Goal: Task Accomplishment & Management: Manage account settings

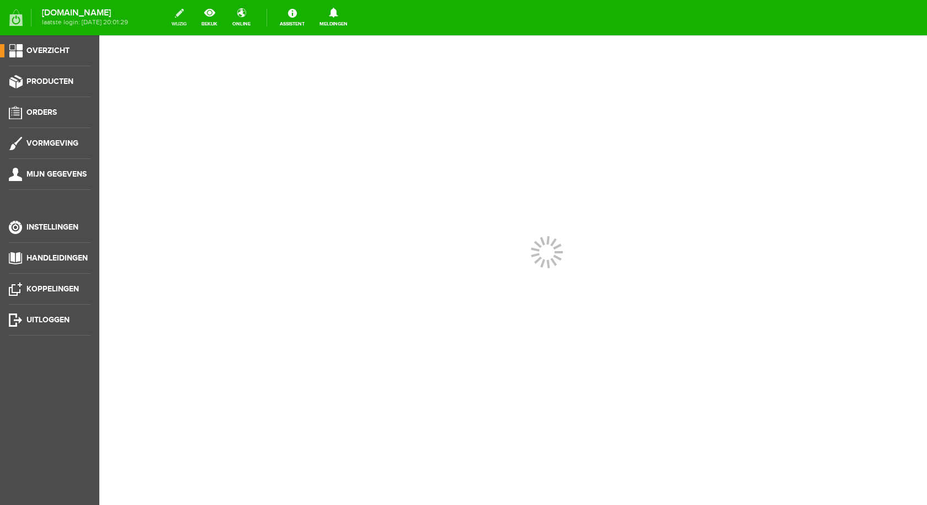
click at [190, 16] on link "wijzig" at bounding box center [179, 18] width 28 height 24
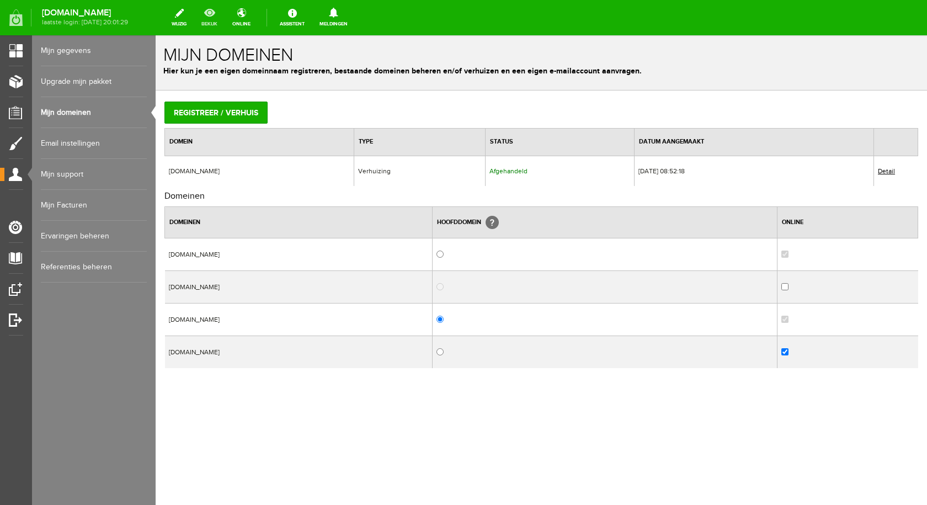
click at [219, 12] on link "bekijk" at bounding box center [209, 18] width 29 height 24
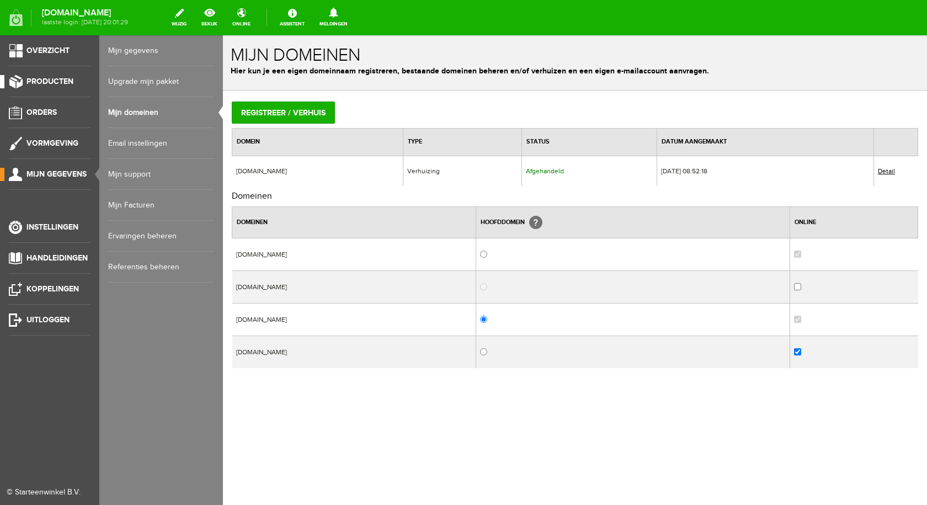
click at [18, 77] on link "Producten" at bounding box center [45, 81] width 91 height 13
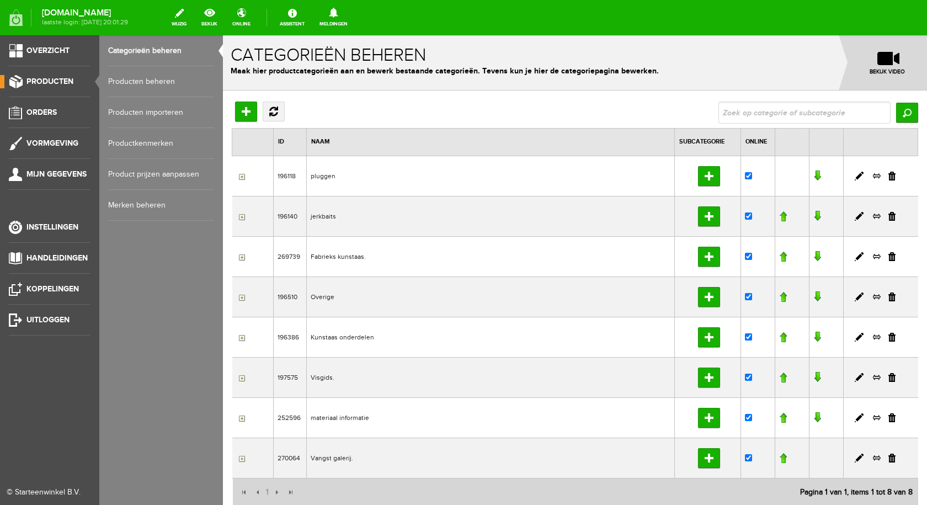
click at [135, 83] on link "Producten beheren" at bounding box center [161, 81] width 106 height 31
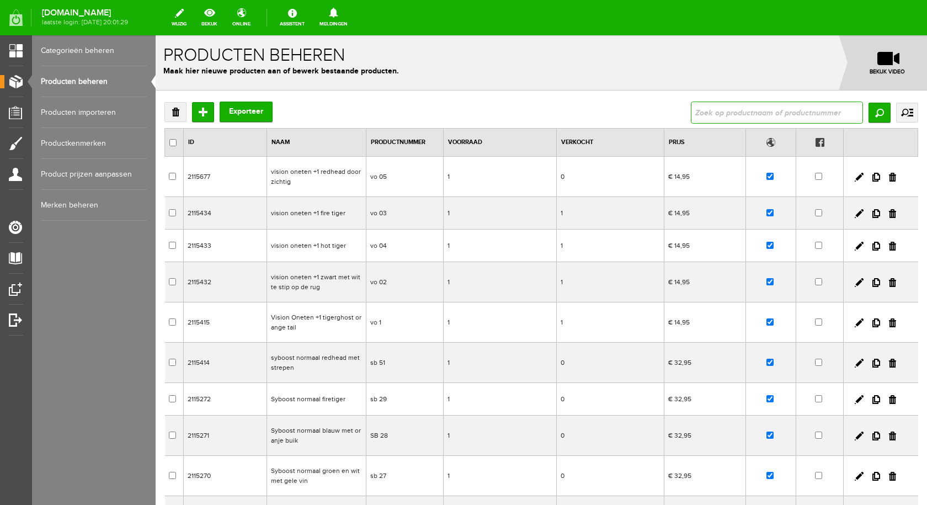
click at [724, 108] on input "text" at bounding box center [777, 113] width 172 height 22
paste input "Sybe-M groen met [PERSON_NAME] schubben"
type input "Sybe-M groen met [PERSON_NAME] schubben"
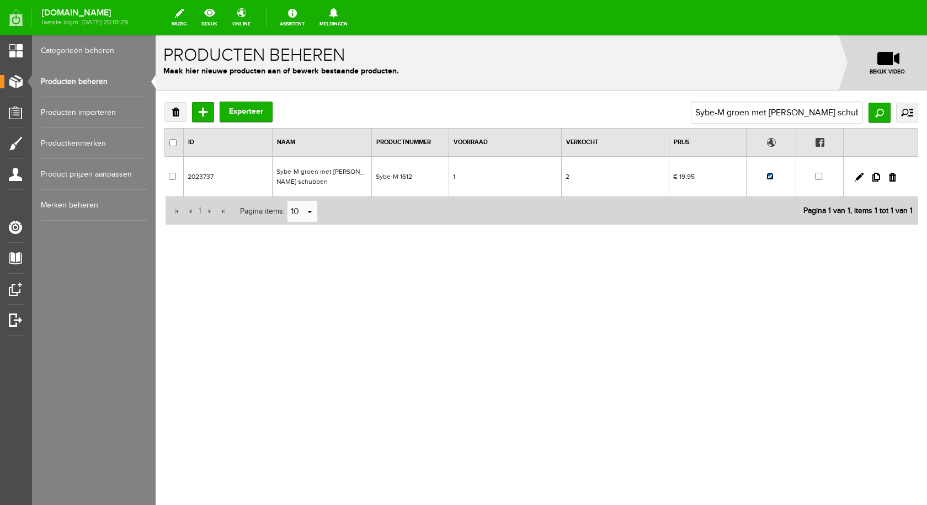
click at [769, 176] on input "checkbox" at bounding box center [770, 176] width 7 height 7
checkbox input "false"
click at [329, 174] on td "Sybe-M groen met [PERSON_NAME] schubben" at bounding box center [321, 177] width 99 height 40
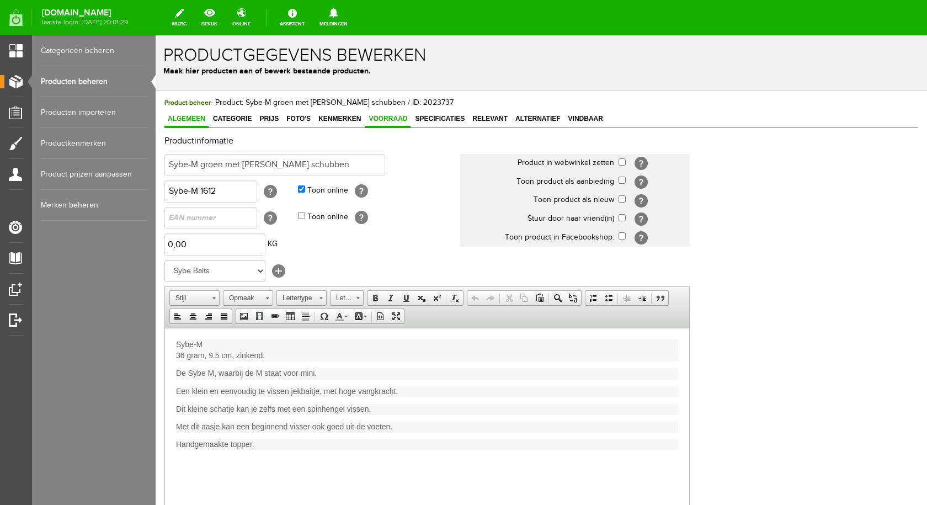
click at [398, 121] on span "Voorraad" at bounding box center [387, 119] width 45 height 8
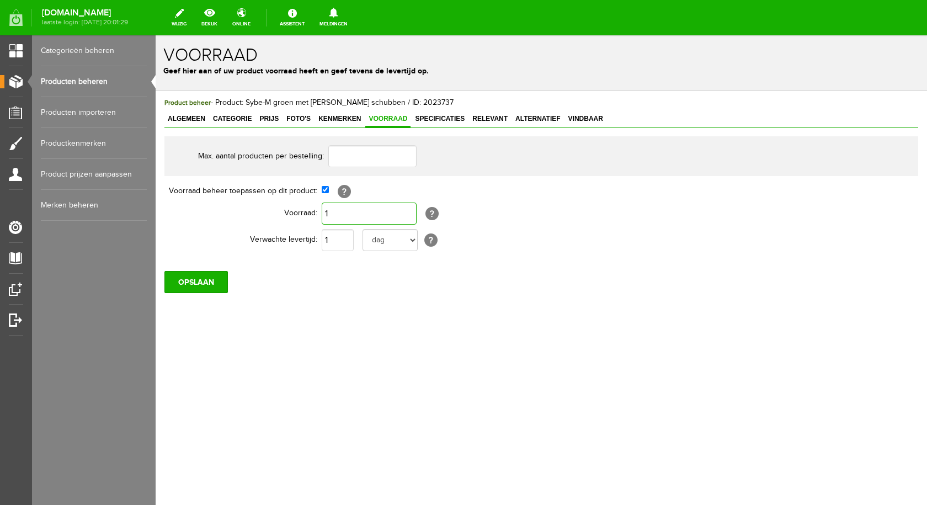
click at [346, 218] on input "1" at bounding box center [369, 214] width 95 height 22
type input "0"
click at [214, 278] on input "OPSLAAN" at bounding box center [195, 282] width 63 height 22
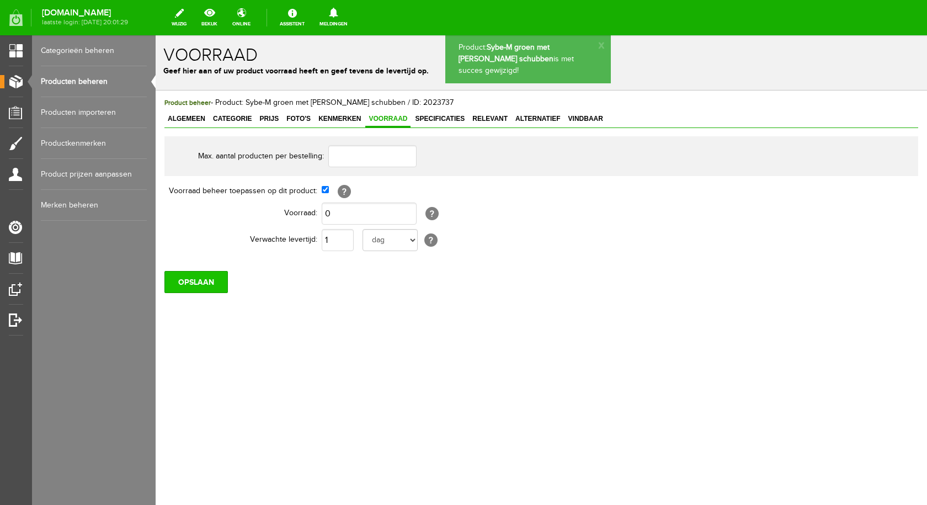
click at [214, 286] on input "OPSLAAN" at bounding box center [195, 282] width 63 height 22
click at [93, 82] on link "Producten beheren" at bounding box center [94, 81] width 106 height 31
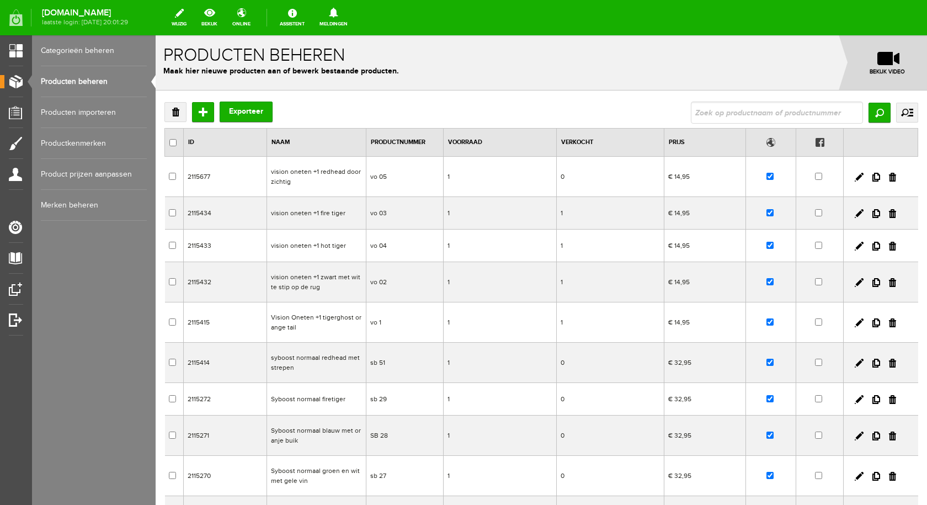
click at [724, 108] on input "text" at bounding box center [777, 113] width 172 height 22
type input "Python wit met vlekken"
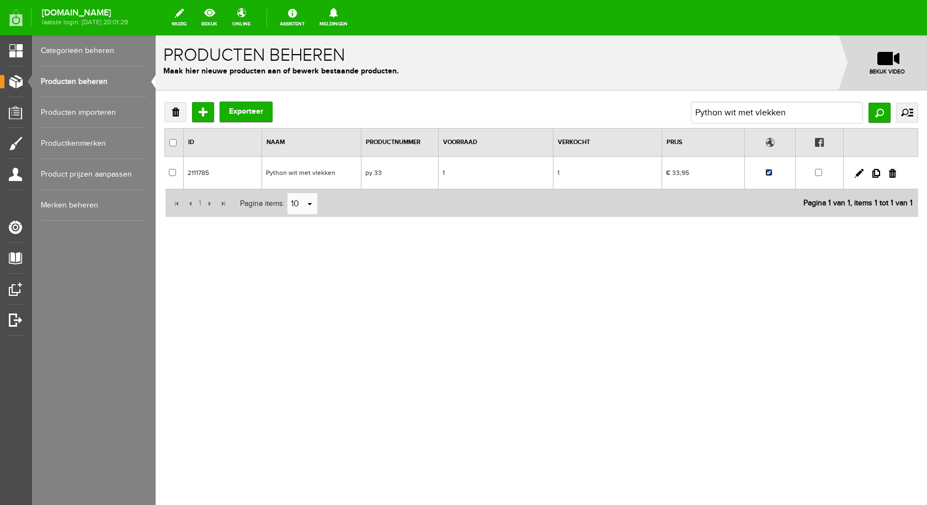
click at [771, 173] on input "checkbox" at bounding box center [769, 172] width 7 height 7
checkbox input "false"
drag, startPoint x: 291, startPoint y: 170, endPoint x: 449, endPoint y: 205, distance: 161.8
click at [291, 170] on td "Python wit met vlekken" at bounding box center [311, 173] width 99 height 33
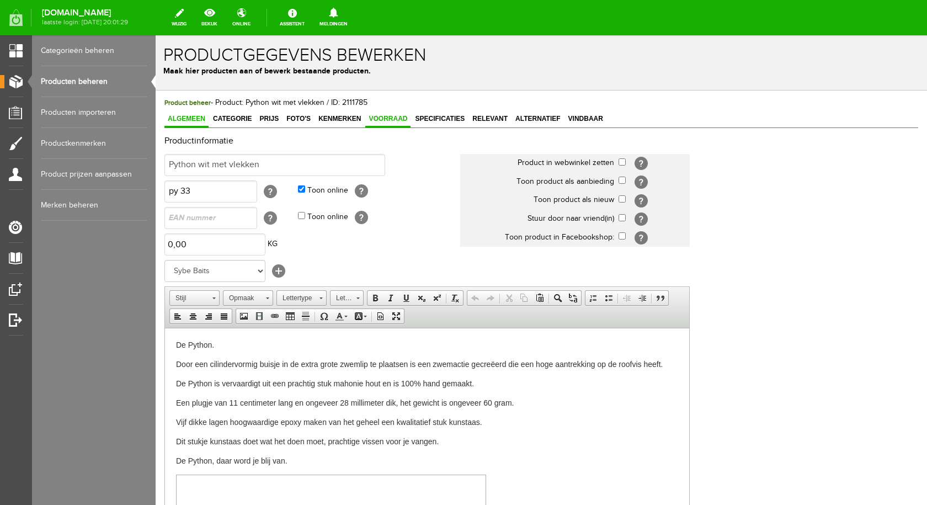
click at [394, 118] on span "Voorraad" at bounding box center [387, 119] width 45 height 8
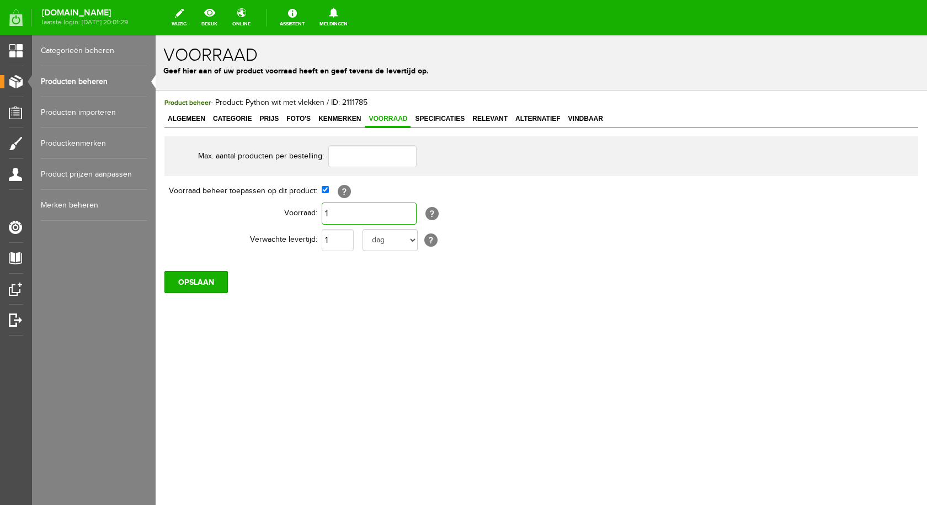
click at [367, 212] on input "1" at bounding box center [369, 214] width 95 height 22
type input "0"
click at [210, 279] on input "OPSLAAN" at bounding box center [195, 282] width 63 height 22
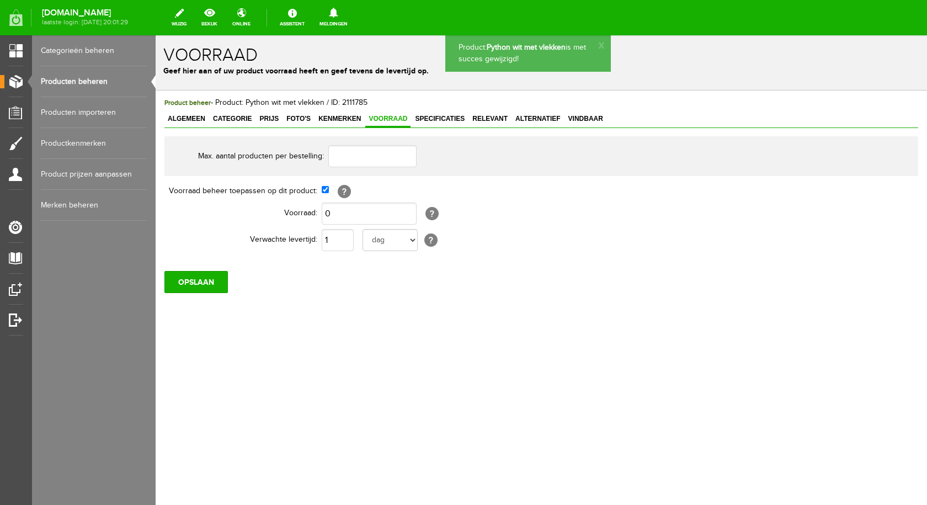
click at [95, 81] on link "Producten beheren" at bounding box center [94, 81] width 106 height 31
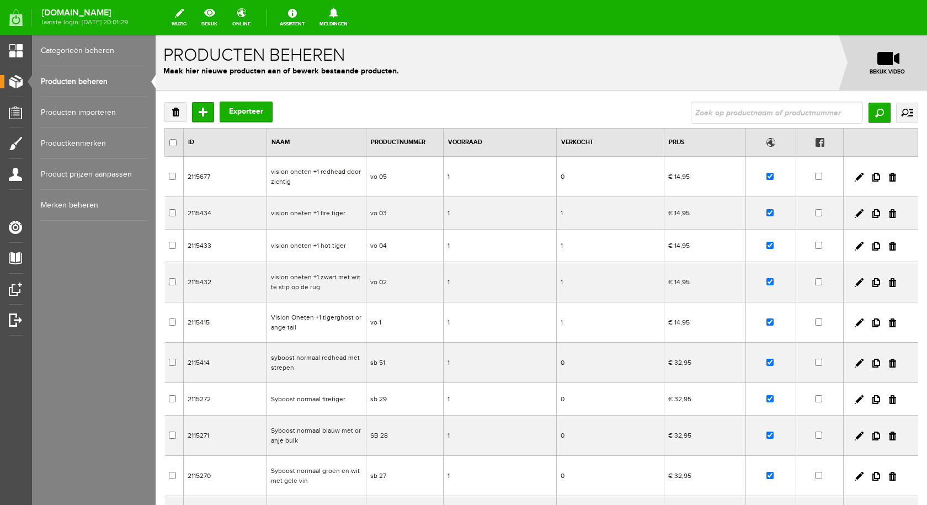
click at [738, 119] on input "text" at bounding box center [777, 113] width 172 height 22
type input "spok fir"
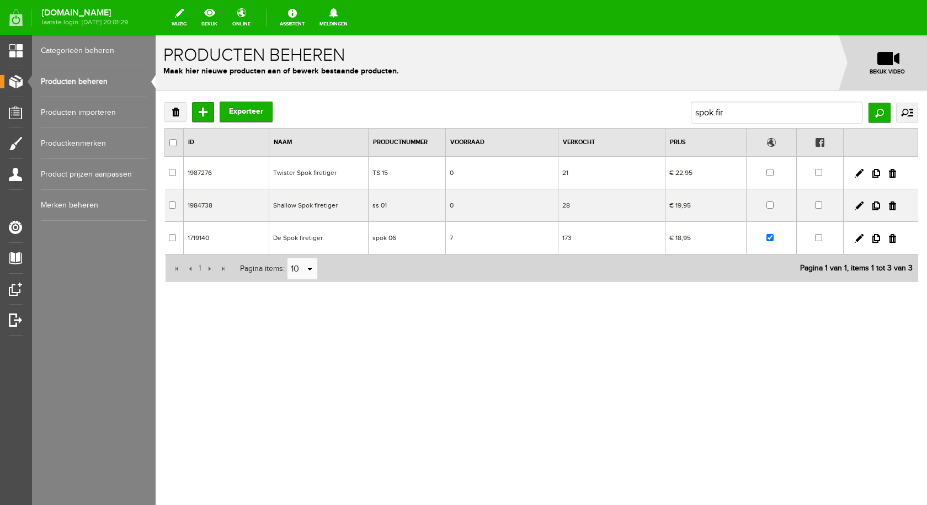
click at [297, 238] on td "De Spok firetiger" at bounding box center [318, 238] width 99 height 33
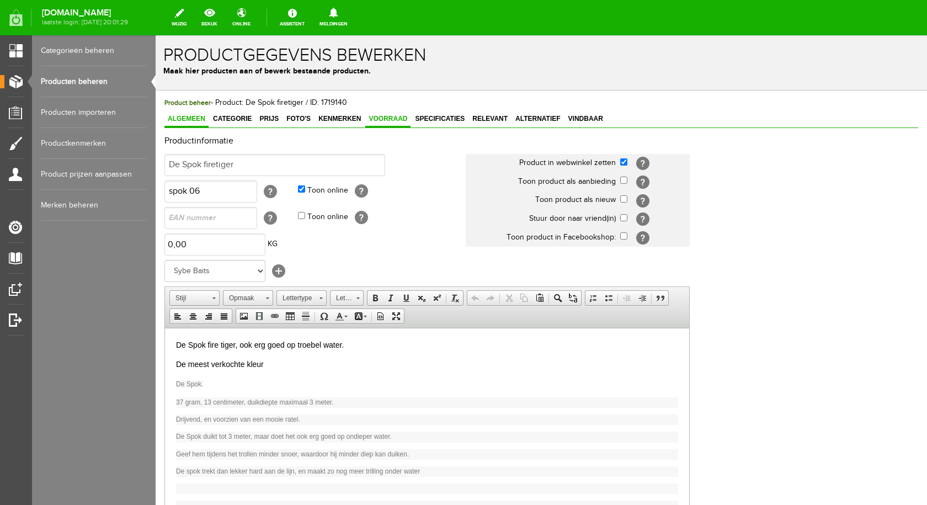
click at [380, 117] on span "Voorraad" at bounding box center [387, 119] width 45 height 8
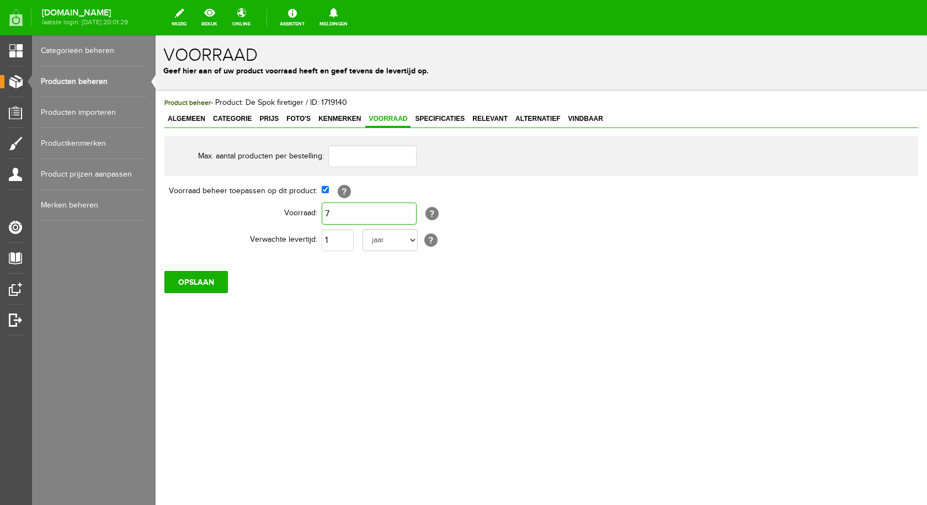
click at [362, 209] on input "7" at bounding box center [369, 214] width 95 height 22
type input "6"
click at [218, 280] on input "OPSLAAN" at bounding box center [195, 282] width 63 height 22
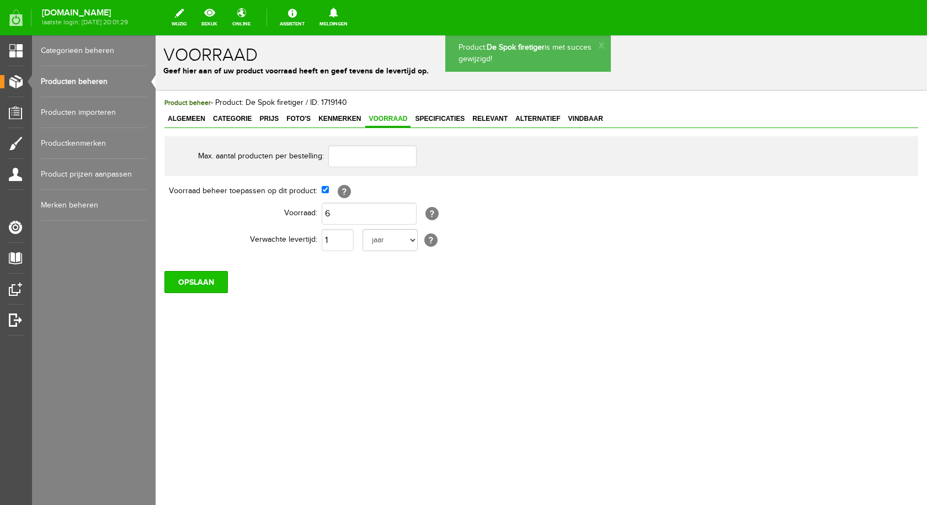
click at [190, 280] on input "OPSLAAN" at bounding box center [195, 282] width 63 height 22
click at [91, 76] on link "Producten beheren" at bounding box center [94, 81] width 106 height 31
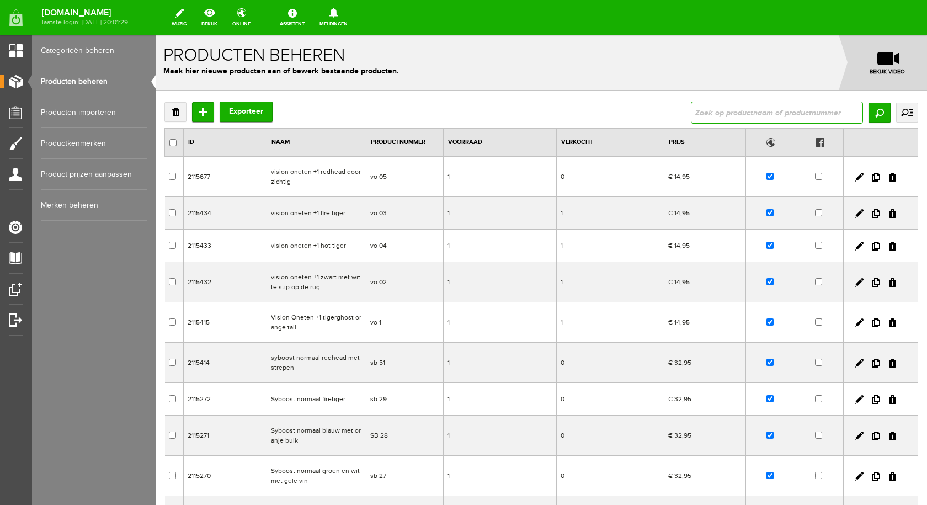
click at [709, 110] on input "text" at bounding box center [777, 113] width 172 height 22
type input "sheriff"
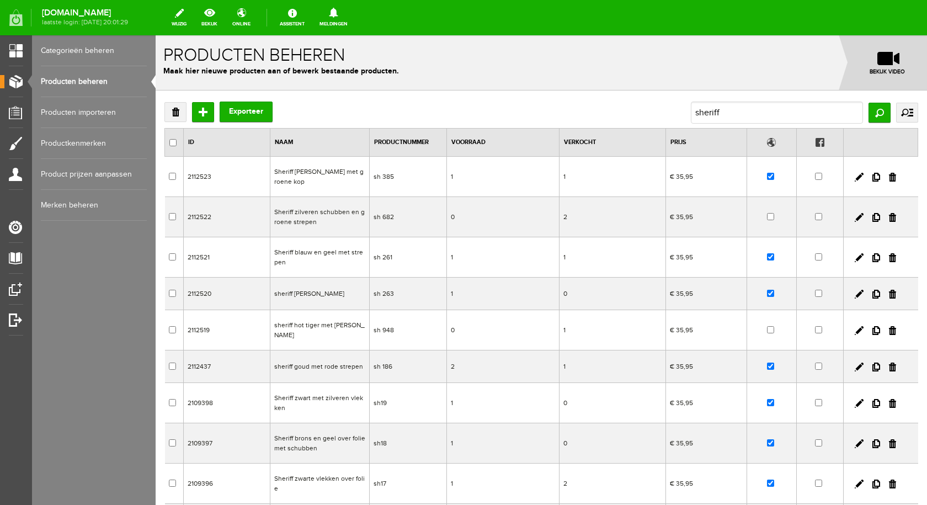
click at [360, 245] on td "Sheriff blauw en geel met strepen" at bounding box center [319, 257] width 99 height 40
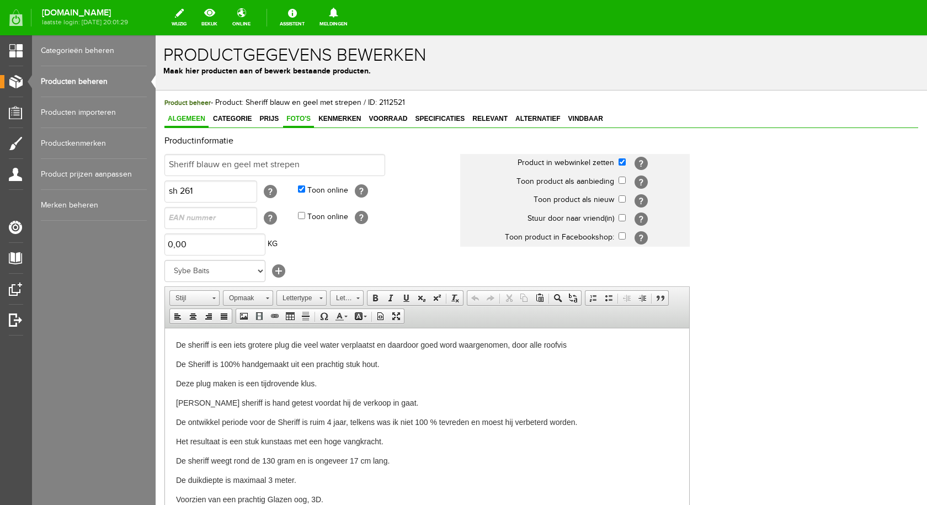
click at [311, 118] on span "Foto's" at bounding box center [298, 119] width 31 height 8
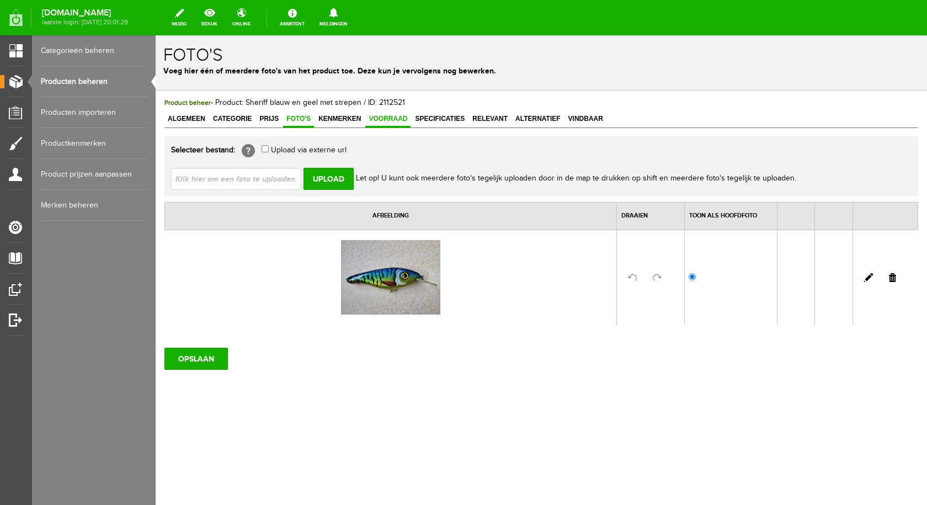
drag, startPoint x: 388, startPoint y: 125, endPoint x: 382, endPoint y: 129, distance: 6.9
click at [389, 125] on link "Voorraad" at bounding box center [387, 120] width 45 height 16
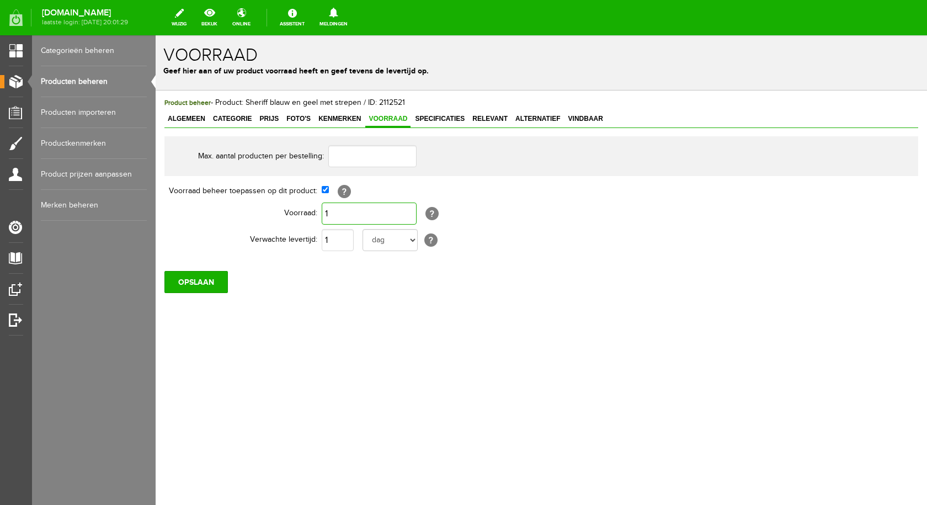
click at [338, 209] on input "1" at bounding box center [369, 214] width 95 height 22
type input "0"
click at [199, 275] on input "OPSLAAN" at bounding box center [195, 282] width 63 height 22
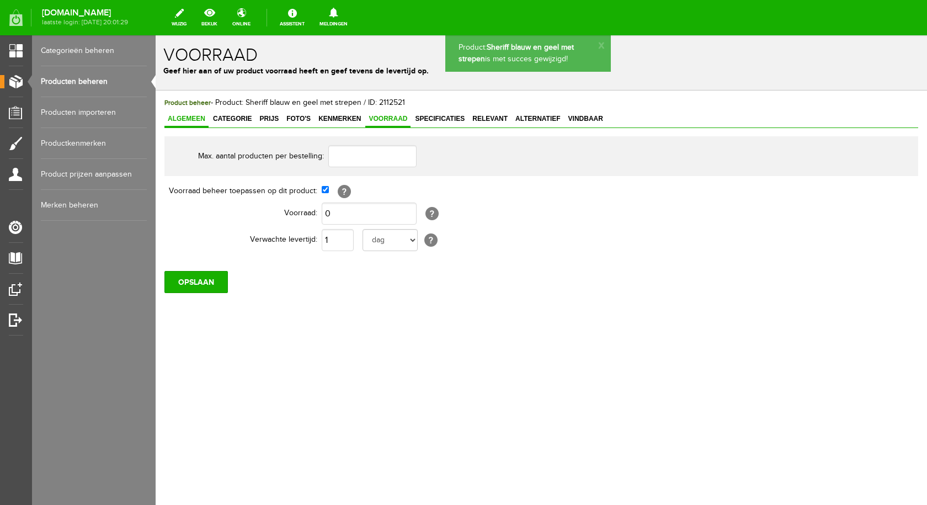
click at [189, 114] on link "Algemeen" at bounding box center [186, 120] width 44 height 16
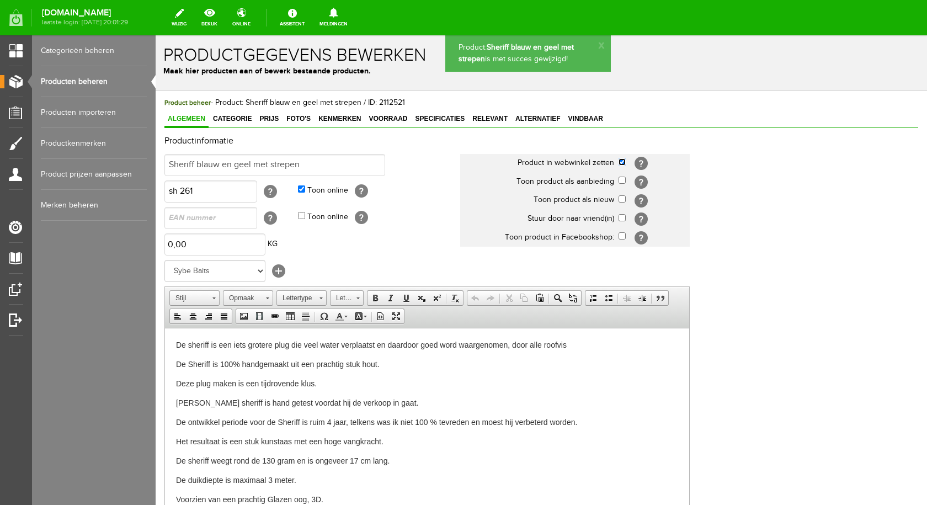
click at [625, 162] on input "checkbox" at bounding box center [622, 161] width 7 height 7
checkbox input "false"
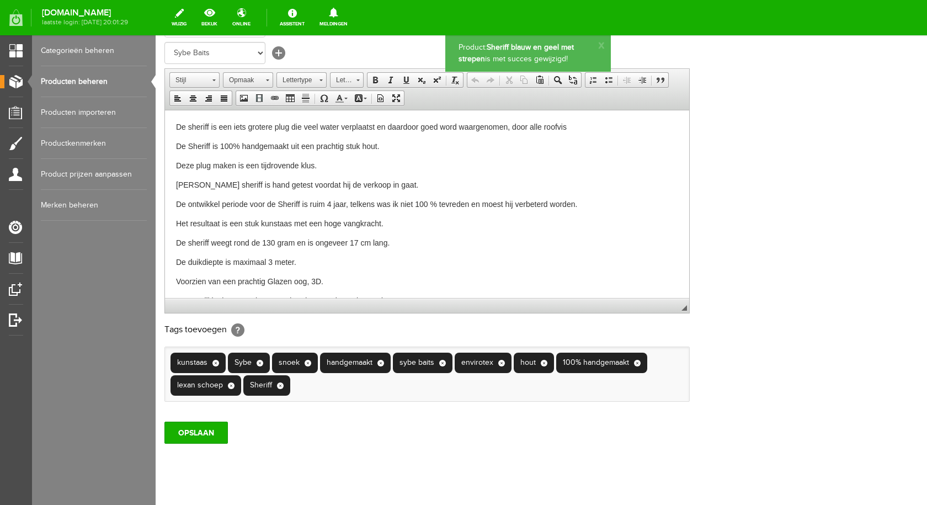
scroll to position [238, 0]
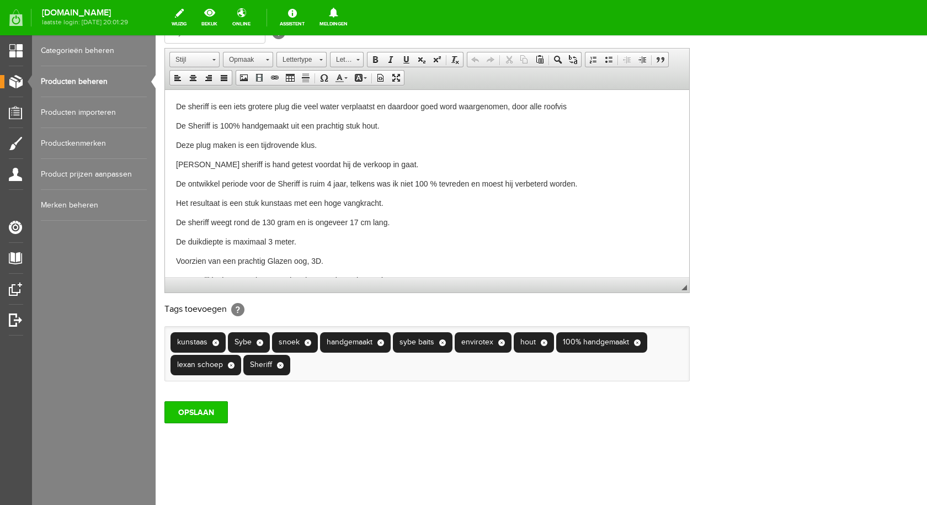
click at [199, 408] on input "OPSLAAN" at bounding box center [195, 412] width 63 height 22
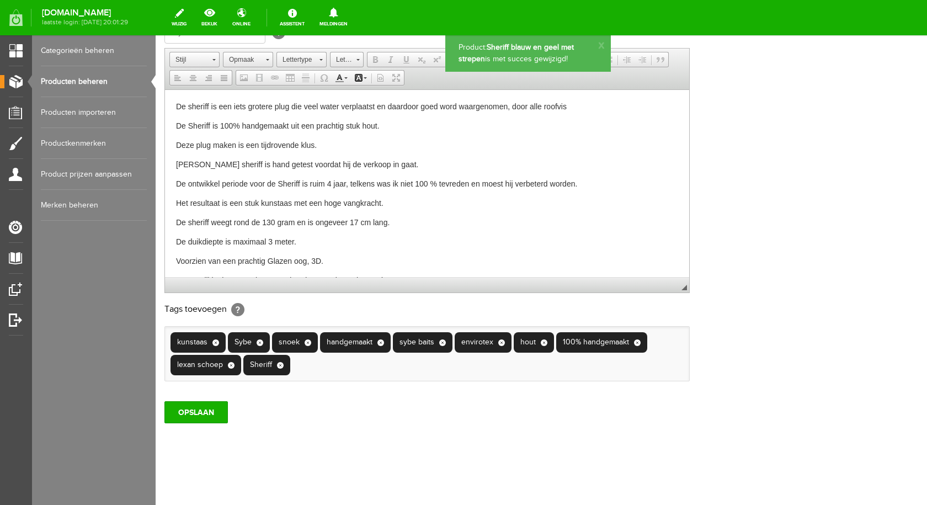
scroll to position [0, 0]
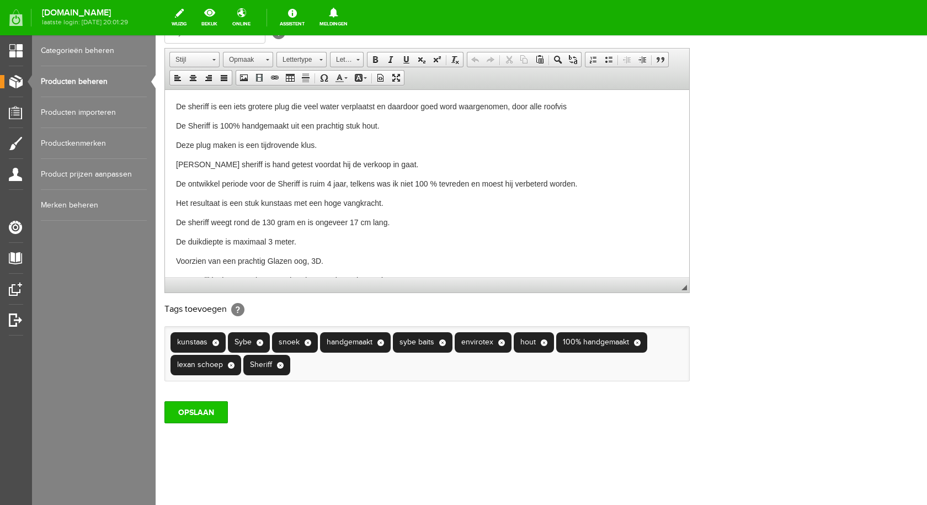
click at [195, 410] on input "OPSLAAN" at bounding box center [195, 412] width 63 height 22
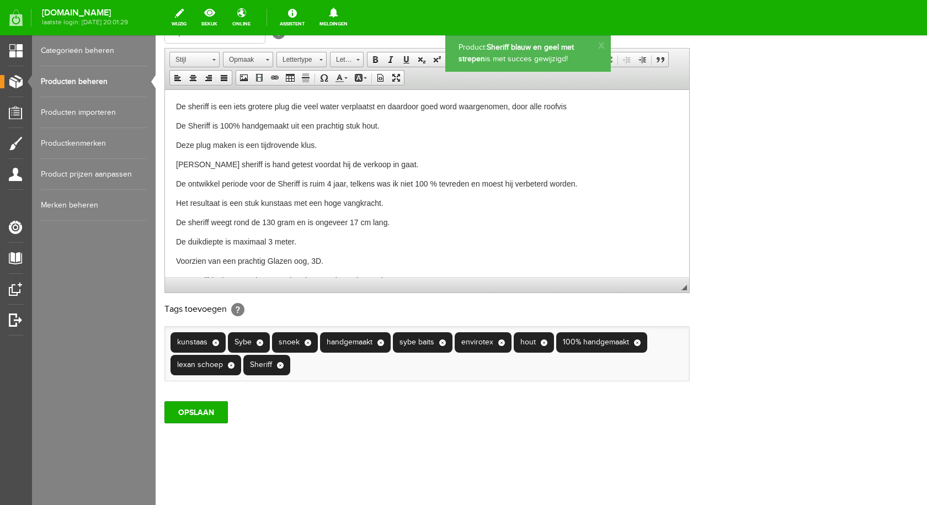
click at [113, 82] on link "Producten beheren" at bounding box center [94, 81] width 106 height 31
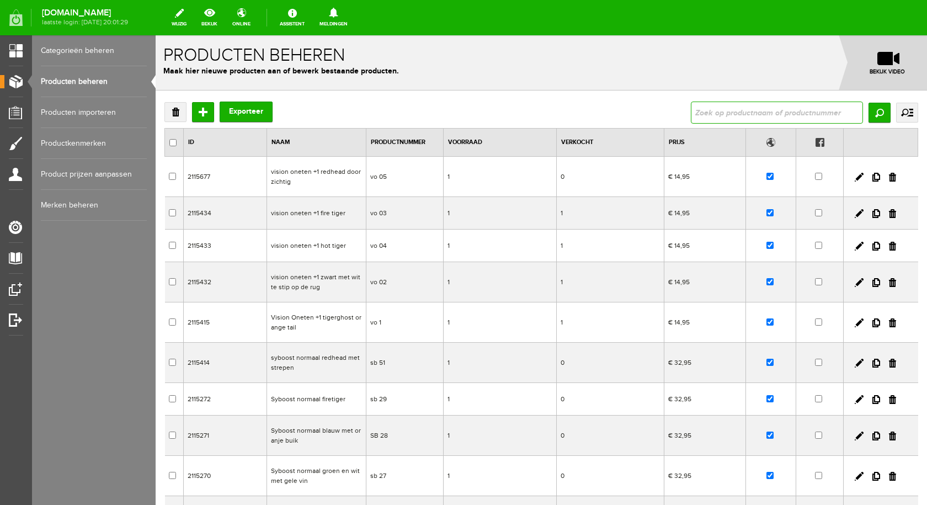
click at [727, 114] on input "text" at bounding box center [777, 113] width 172 height 22
paste input "Sheriff zwarte vlekken over folie"
type input "Sheriff zwarte vlekken over folie"
click at [875, 113] on input "Zoeken" at bounding box center [880, 113] width 22 height 20
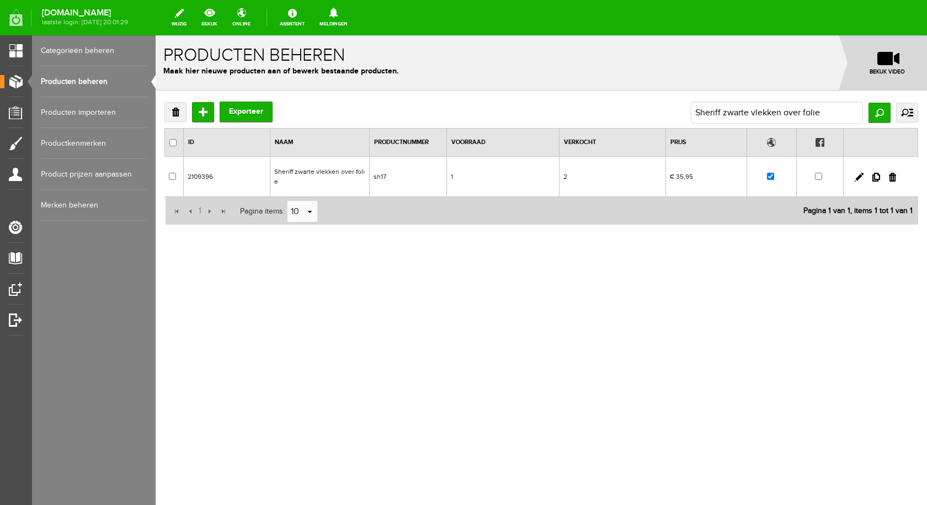
click at [294, 170] on td "Sheriff zwarte vlekken over folie" at bounding box center [319, 177] width 99 height 40
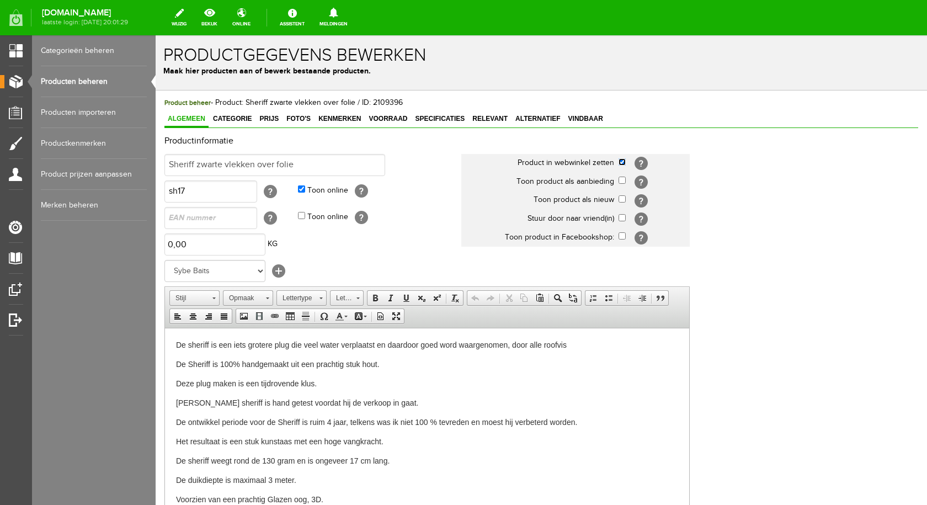
click at [621, 158] on input "checkbox" at bounding box center [622, 161] width 7 height 7
checkbox input "false"
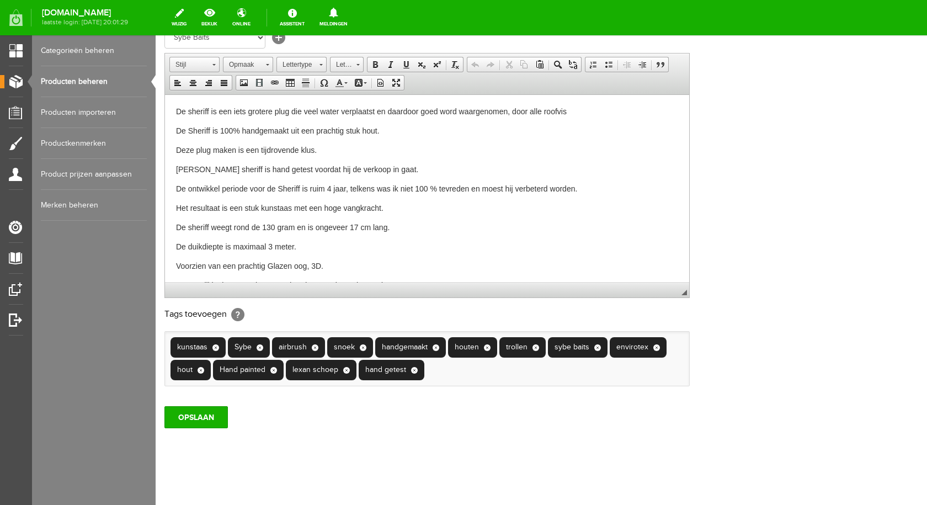
scroll to position [238, 0]
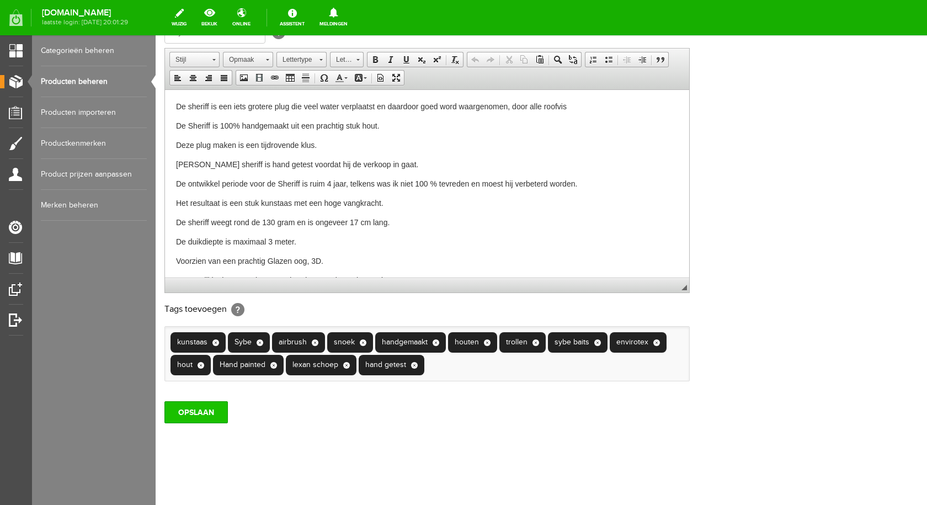
click at [200, 415] on input "OPSLAAN" at bounding box center [195, 412] width 63 height 22
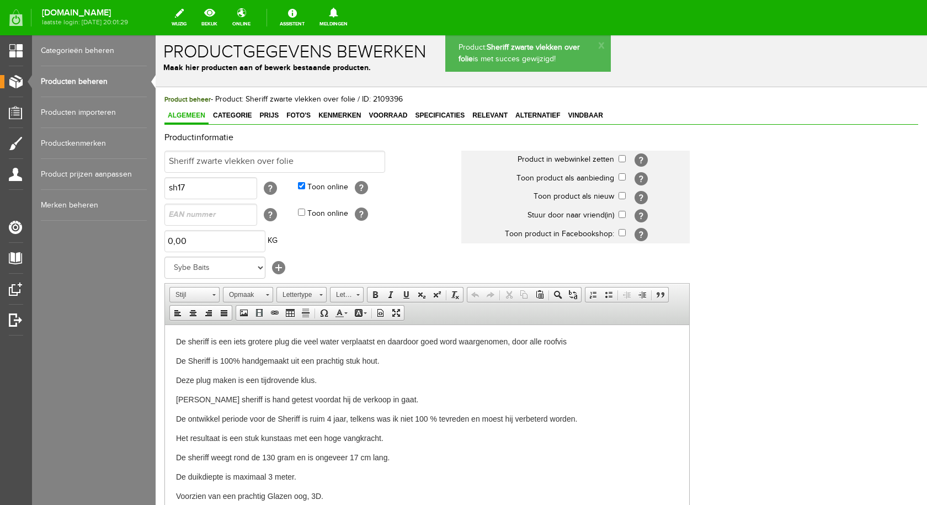
scroll to position [0, 0]
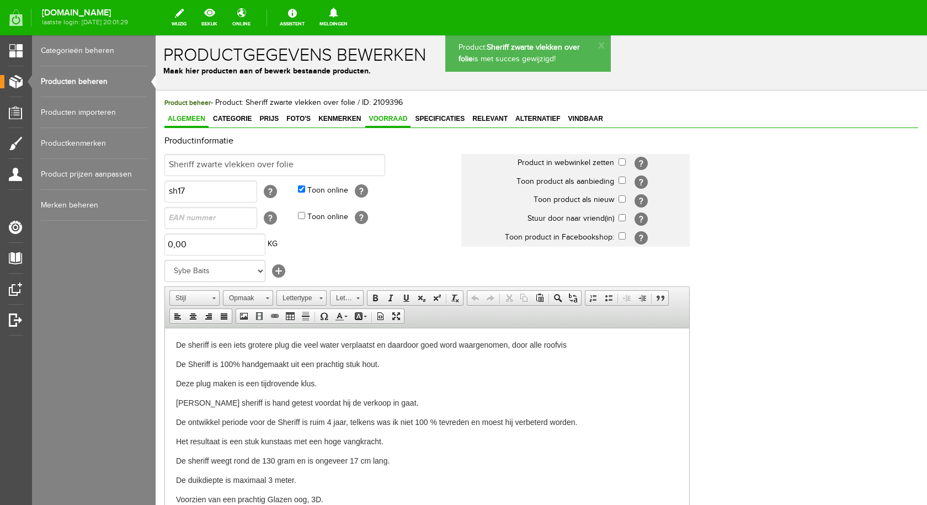
click at [380, 117] on span "Voorraad" at bounding box center [387, 119] width 45 height 8
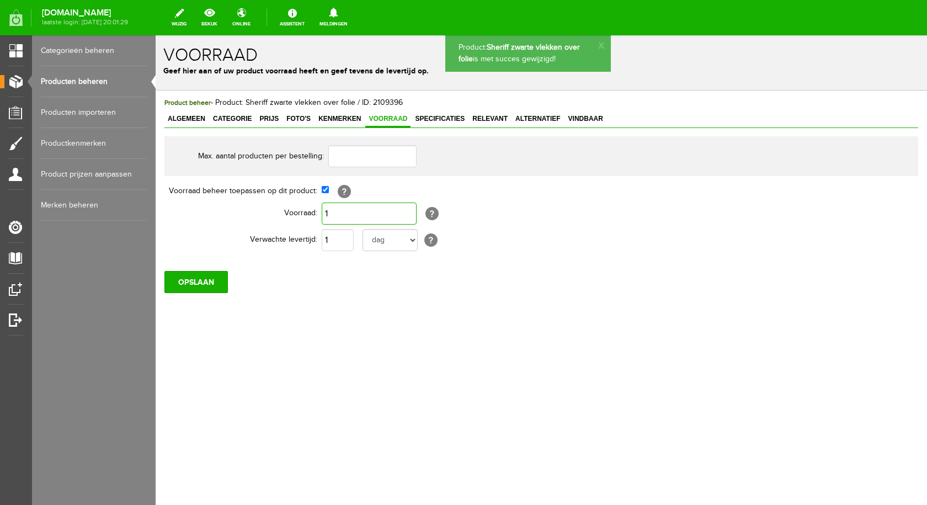
click at [333, 213] on input "1" at bounding box center [369, 214] width 95 height 22
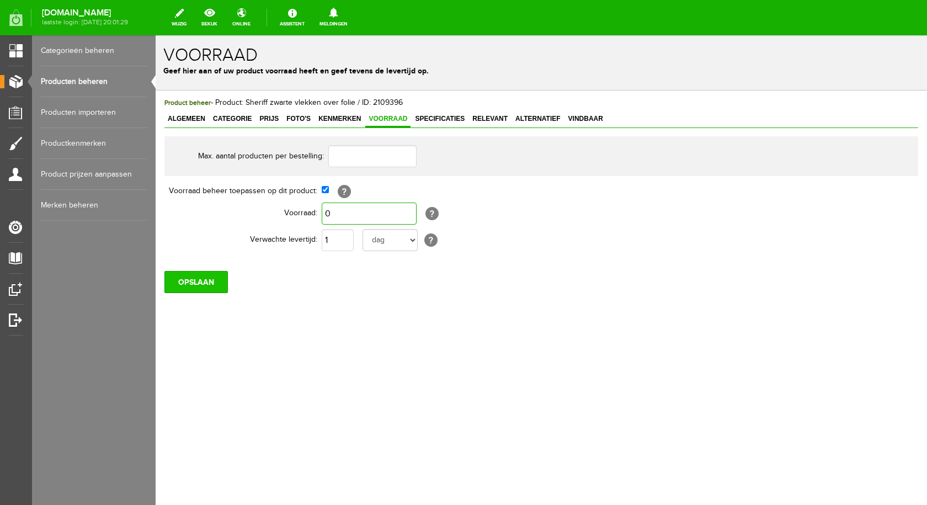
type input "0"
click at [204, 280] on input "OPSLAAN" at bounding box center [195, 282] width 63 height 22
click at [173, 277] on input "OPSLAAN" at bounding box center [195, 282] width 63 height 22
click at [193, 279] on input "OPSLAAN" at bounding box center [195, 282] width 63 height 22
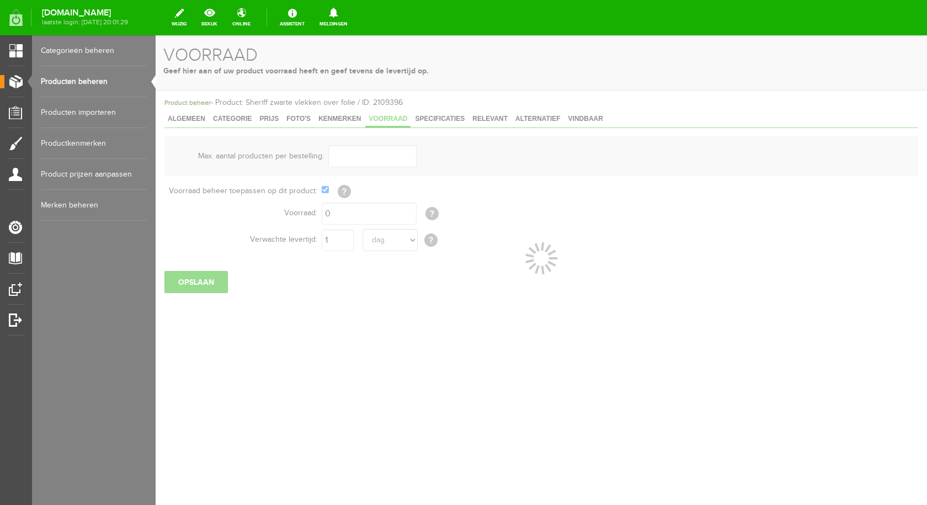
click at [97, 84] on link "Producten beheren" at bounding box center [94, 81] width 106 height 31
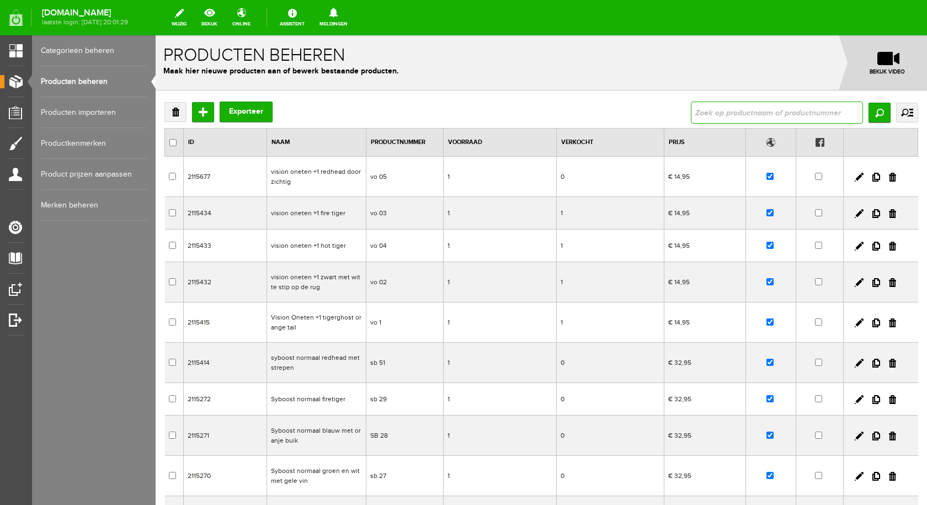
paste input "Syboost duo, blauw en goud met stippen."
type input "Syboost duo, blauw en goud met stippen."
click at [869, 110] on input "Zoeken" at bounding box center [880, 113] width 22 height 20
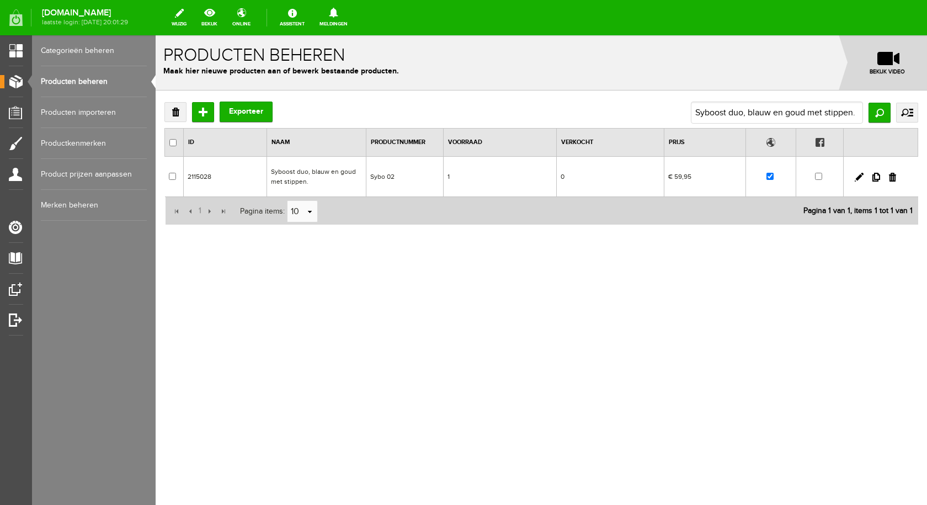
click at [338, 173] on td "Syboost duo, blauw en goud met stippen." at bounding box center [316, 177] width 99 height 40
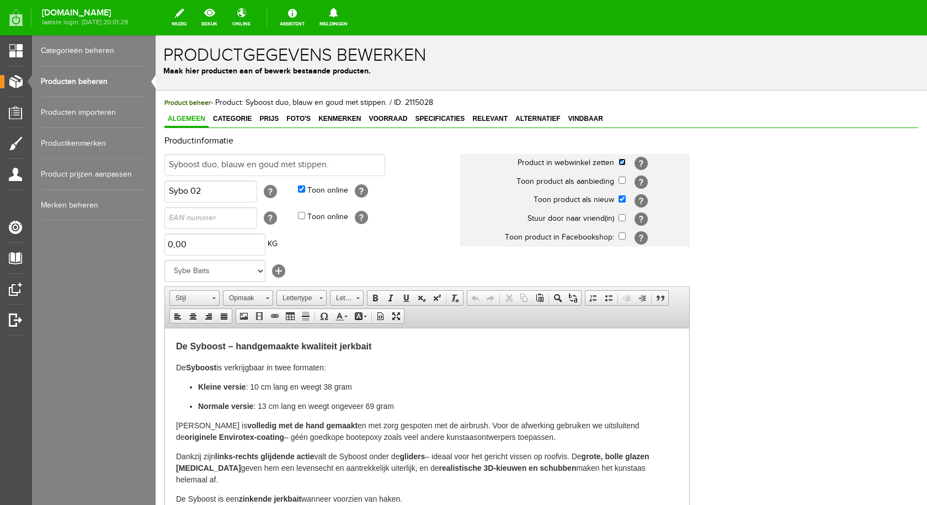
click at [624, 164] on input "checkbox" at bounding box center [622, 161] width 7 height 7
checkbox input "false"
click at [621, 198] on input "checkbox" at bounding box center [622, 198] width 7 height 7
checkbox input "false"
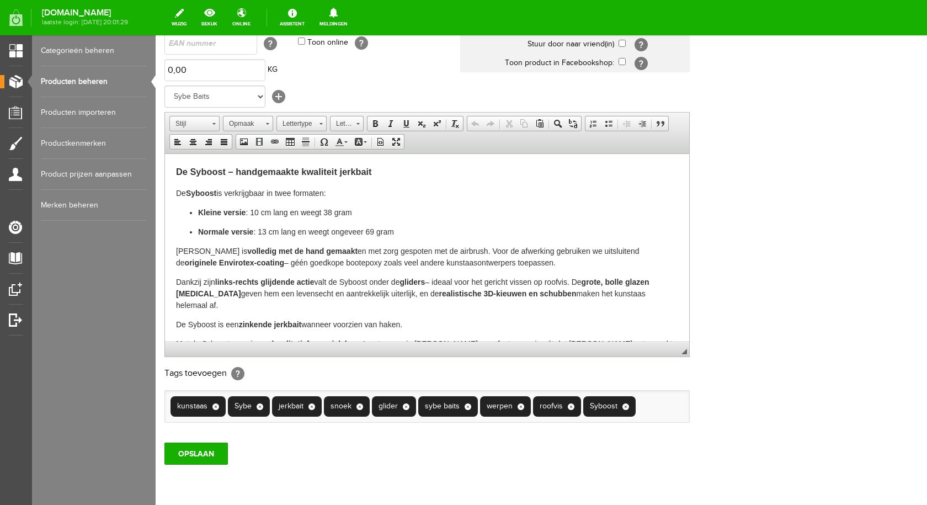
scroll to position [216, 0]
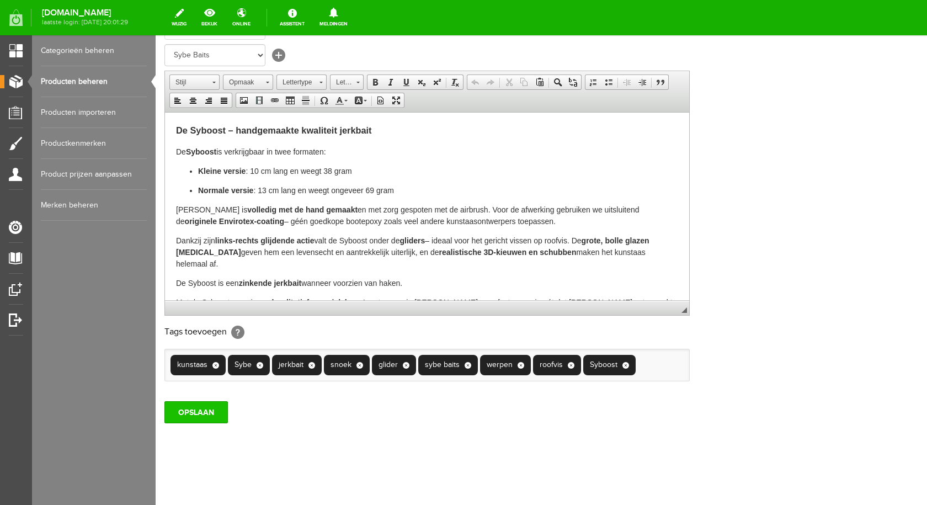
click at [194, 406] on input "OPSLAAN" at bounding box center [195, 412] width 63 height 22
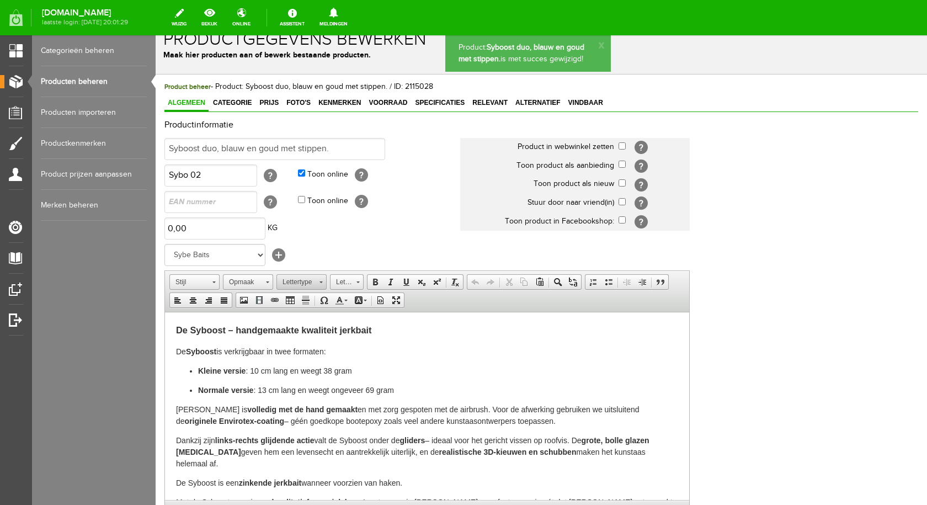
scroll to position [0, 0]
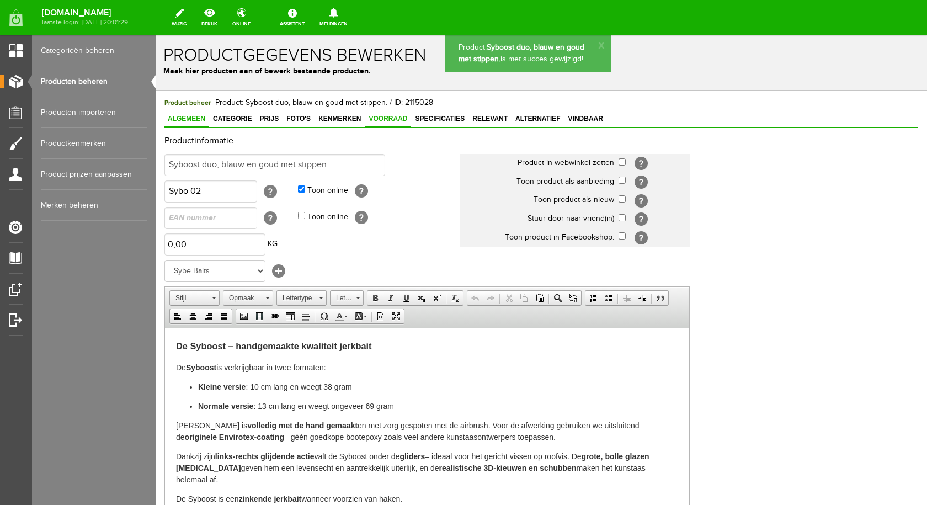
click at [380, 119] on span "Voorraad" at bounding box center [387, 119] width 45 height 8
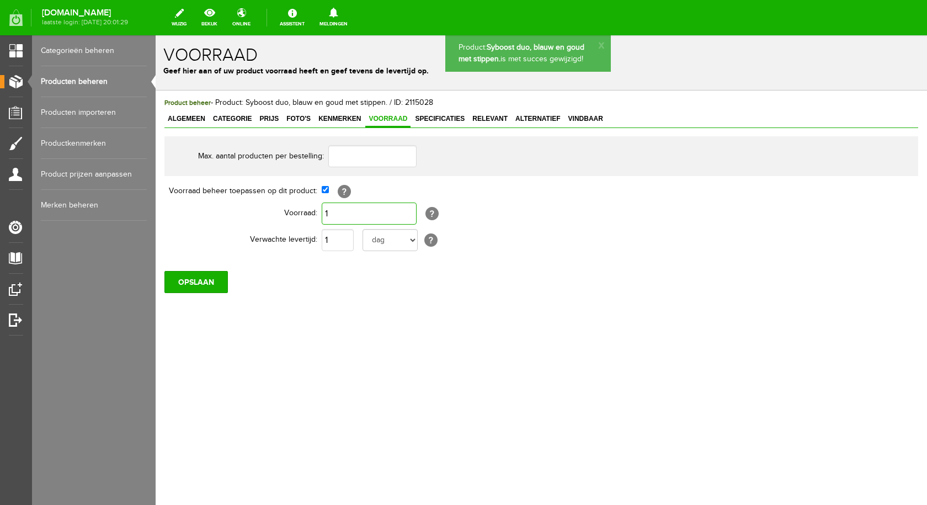
click at [363, 210] on input "1" at bounding box center [369, 214] width 95 height 22
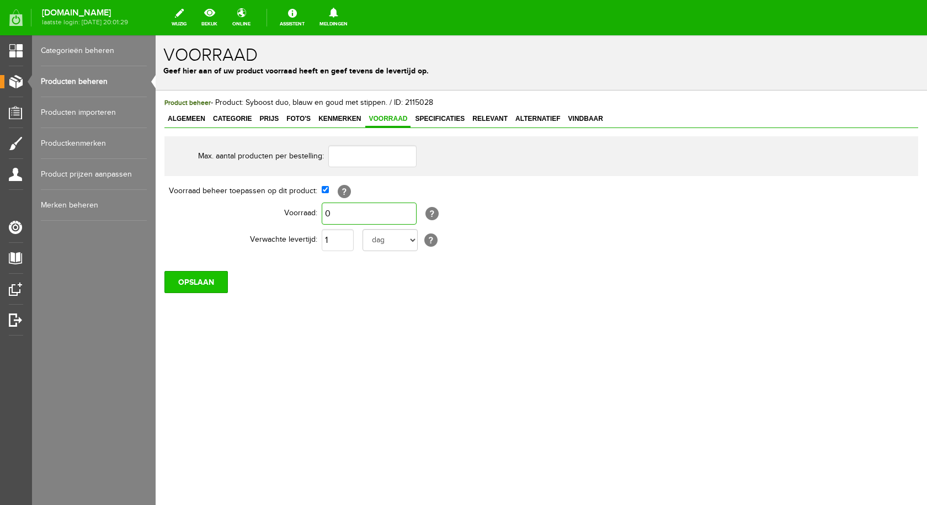
type input "0"
click at [211, 280] on input "OPSLAAN" at bounding box center [195, 282] width 63 height 22
click at [78, 77] on link "Producten beheren" at bounding box center [94, 81] width 106 height 31
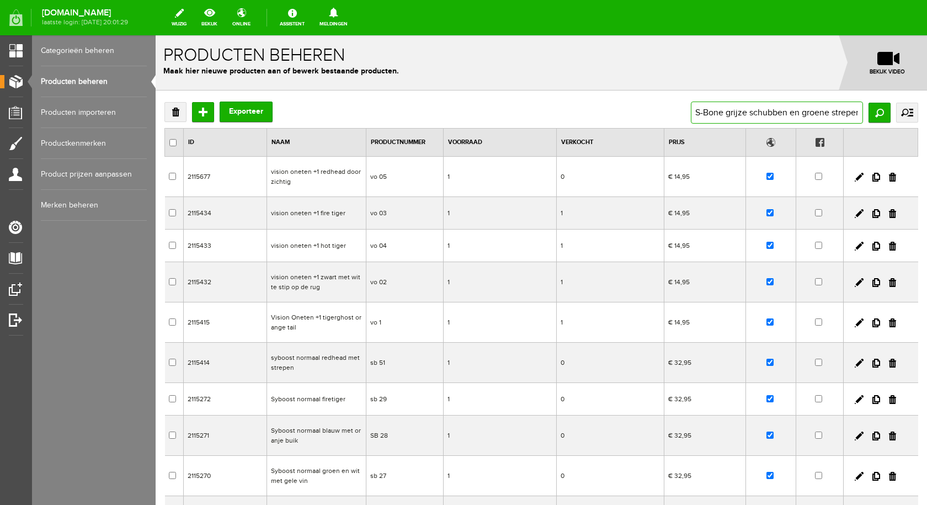
scroll to position [0, 3]
type input "S-Bone grijze schubben en groene strepen"
click at [872, 108] on input "Zoeken" at bounding box center [880, 113] width 22 height 20
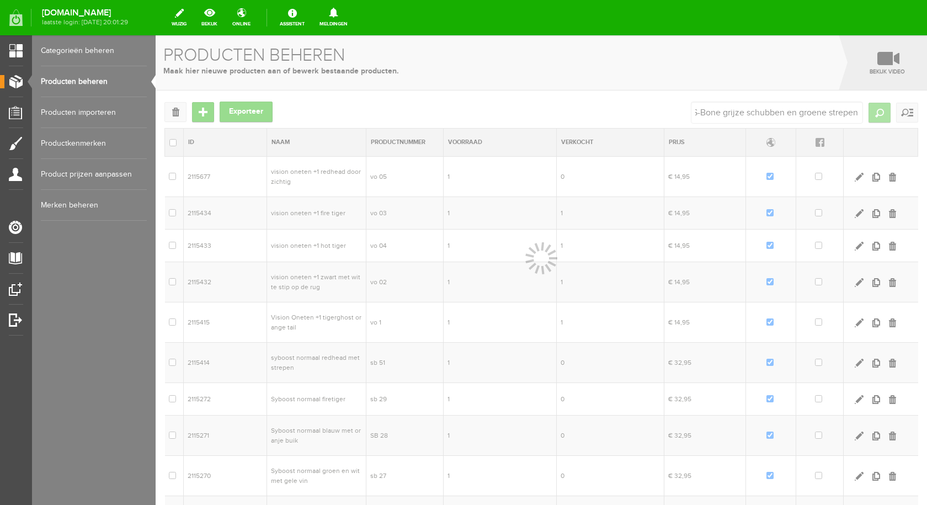
scroll to position [0, 0]
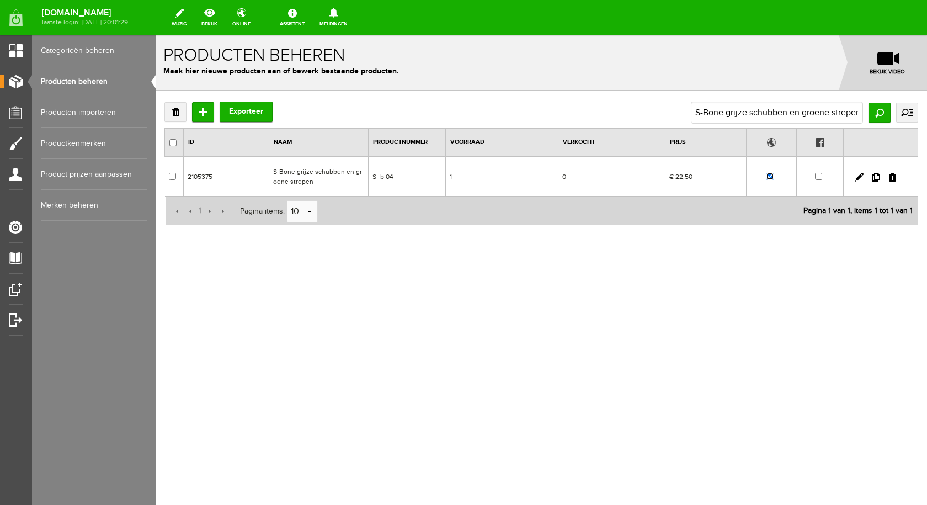
click at [769, 176] on input "checkbox" at bounding box center [770, 176] width 7 height 7
checkbox input "false"
click at [331, 168] on td "S-Bone grijze schubben en groene strepen" at bounding box center [318, 177] width 99 height 40
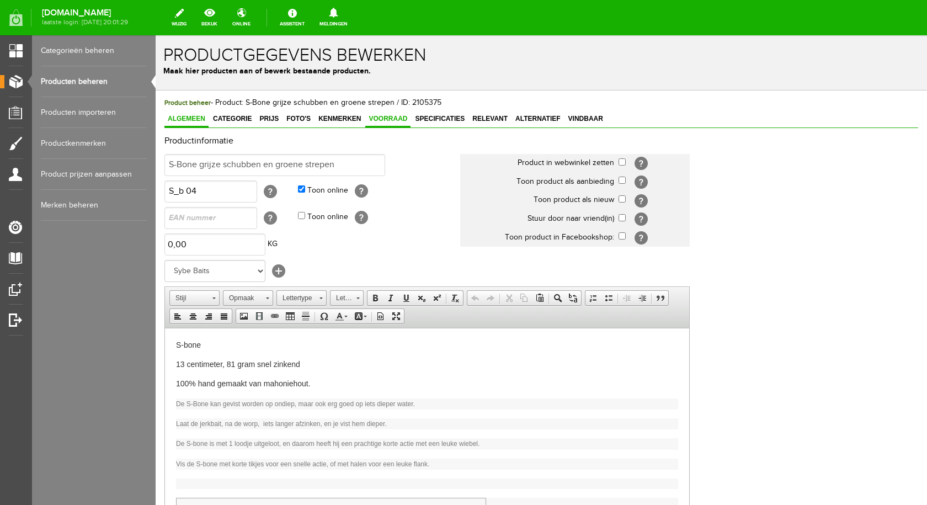
click at [395, 120] on span "Voorraad" at bounding box center [387, 119] width 45 height 8
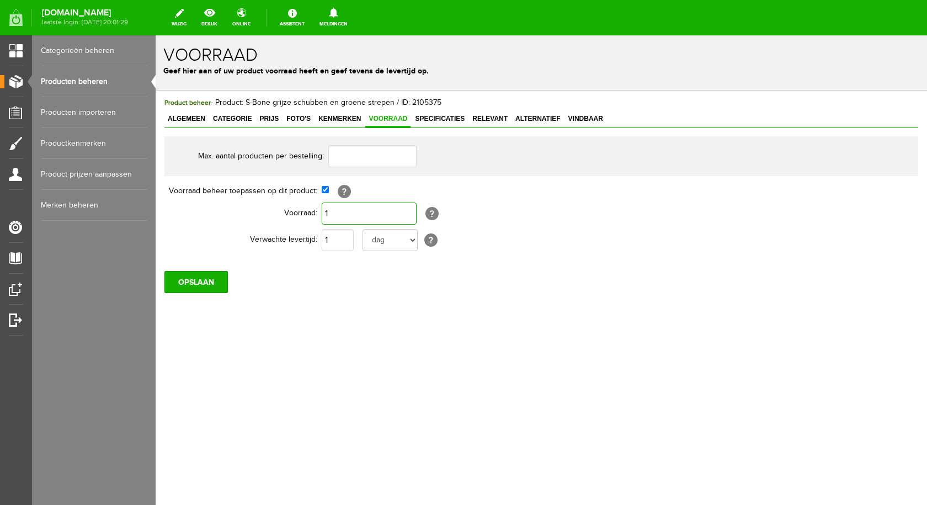
click at [355, 215] on input "1" at bounding box center [369, 214] width 95 height 22
type input "0"
click at [206, 280] on input "OPSLAAN" at bounding box center [195, 282] width 63 height 22
